Goal: Task Accomplishment & Management: Manage account settings

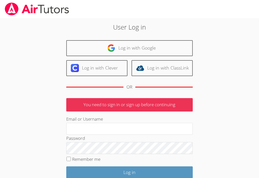
click at [105, 105] on p "You need to sign in or sign up before continuing" at bounding box center [129, 104] width 127 height 13
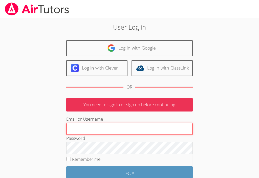
click at [76, 127] on input "Email or Username" at bounding box center [129, 129] width 127 height 12
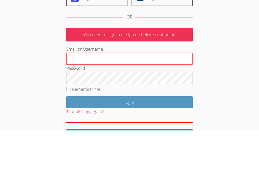
type input "[EMAIL_ADDRESS][DOMAIN_NAME]"
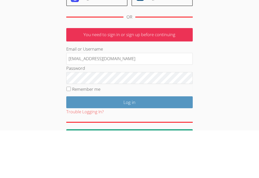
click at [129, 144] on input "Log in" at bounding box center [129, 150] width 127 height 12
